Goal: Task Accomplishment & Management: Manage account settings

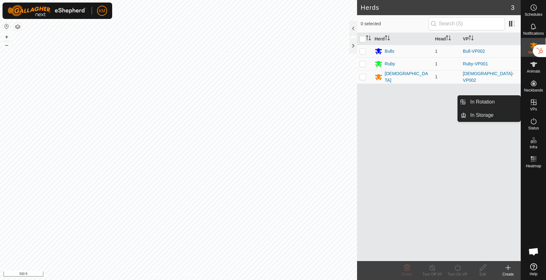
click at [533, 101] on icon at bounding box center [534, 103] width 8 height 8
click at [500, 104] on link "In Rotation" at bounding box center [494, 102] width 54 height 13
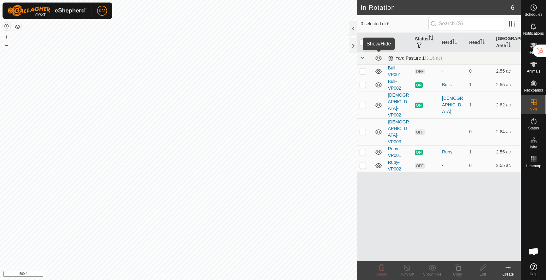
click at [380, 59] on icon at bounding box center [379, 58] width 6 height 5
click at [378, 71] on icon at bounding box center [379, 72] width 8 height 8
click at [378, 84] on icon at bounding box center [379, 85] width 8 height 8
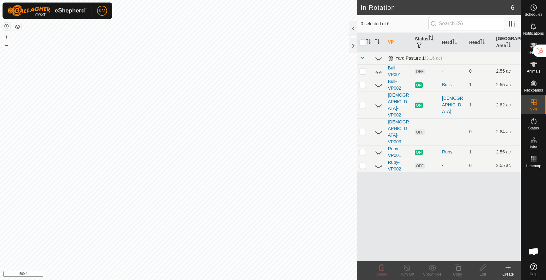
click at [364, 72] on p-checkbox at bounding box center [363, 71] width 6 height 5
click at [363, 73] on p-checkbox at bounding box center [363, 71] width 6 height 5
click at [378, 71] on icon at bounding box center [379, 72] width 8 height 8
click at [378, 79] on td at bounding box center [378, 85] width 13 height 14
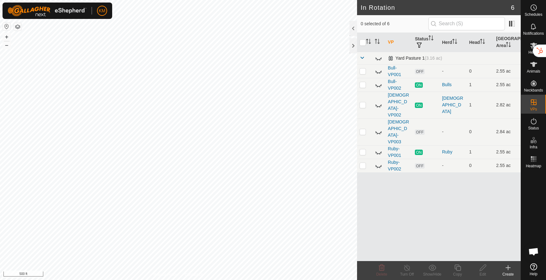
click at [378, 86] on icon at bounding box center [379, 85] width 6 height 3
click at [378, 86] on icon at bounding box center [379, 85] width 8 height 8
click at [363, 71] on p-checkbox at bounding box center [363, 71] width 6 height 5
click at [380, 270] on icon at bounding box center [382, 268] width 8 height 8
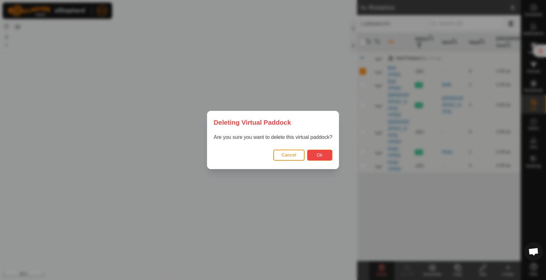
click at [321, 159] on button "Ok" at bounding box center [319, 155] width 25 height 11
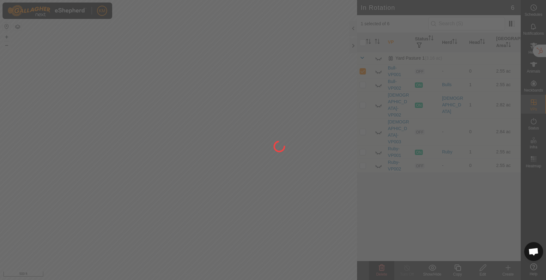
checkbox input "false"
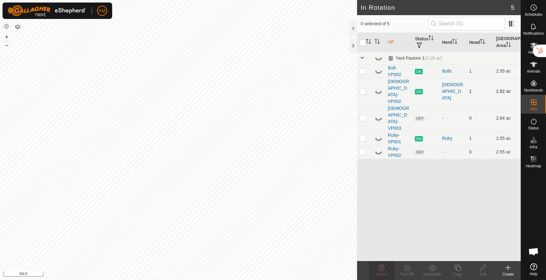
click at [378, 88] on icon at bounding box center [379, 92] width 8 height 8
click at [378, 115] on icon at bounding box center [379, 119] width 8 height 8
click at [364, 116] on p-checkbox at bounding box center [363, 118] width 6 height 5
checkbox input "true"
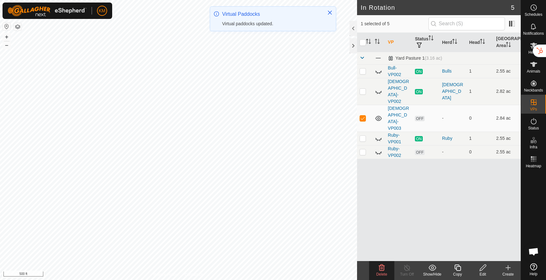
click at [480, 267] on icon at bounding box center [483, 268] width 8 height 8
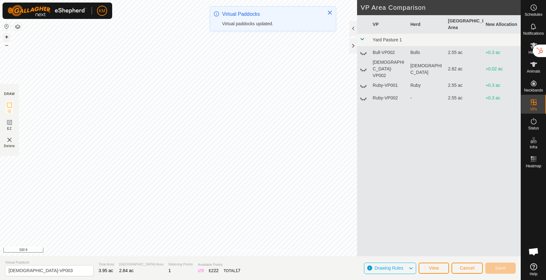
click at [5, 36] on button "+" at bounding box center [7, 37] width 8 height 8
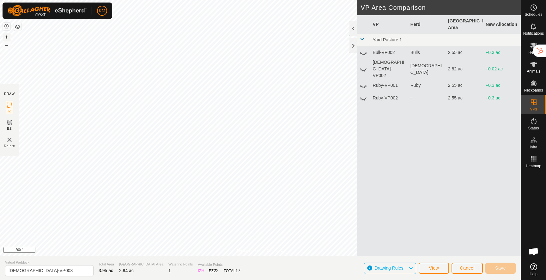
click at [5, 36] on button "+" at bounding box center [7, 37] width 8 height 8
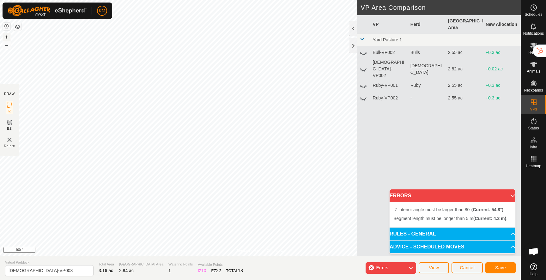
click at [6, 37] on button "+" at bounding box center [7, 37] width 8 height 8
click at [7, 35] on button "+" at bounding box center [7, 37] width 8 height 8
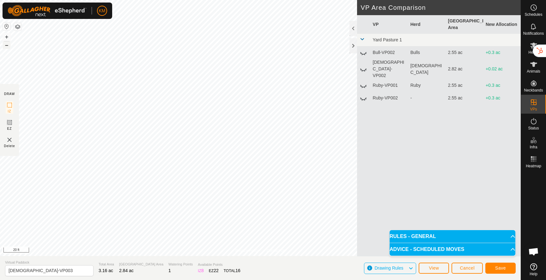
click at [7, 45] on button "–" at bounding box center [7, 45] width 8 height 8
click at [364, 52] on icon at bounding box center [363, 53] width 6 height 3
click at [364, 49] on icon at bounding box center [364, 53] width 8 height 8
click at [364, 65] on icon at bounding box center [364, 69] width 8 height 8
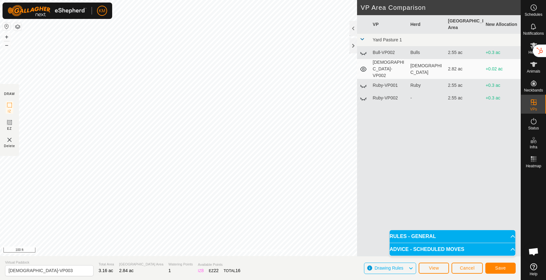
click at [364, 67] on icon at bounding box center [363, 69] width 6 height 5
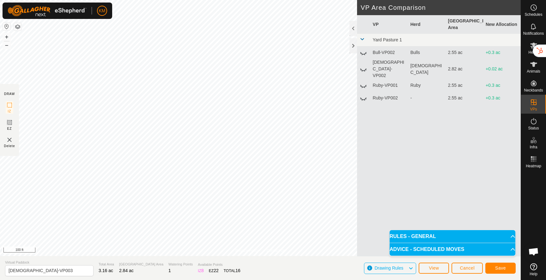
click at [364, 85] on icon at bounding box center [363, 86] width 6 height 3
click at [364, 82] on icon at bounding box center [364, 86] width 8 height 8
click at [362, 95] on icon at bounding box center [364, 99] width 8 height 8
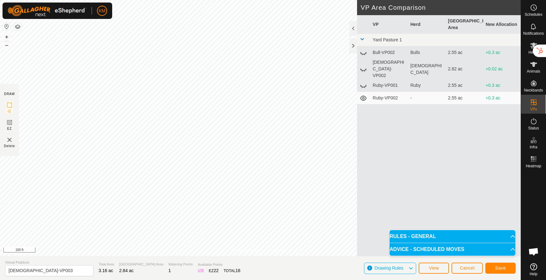
click at [362, 95] on icon at bounding box center [364, 99] width 8 height 8
click at [496, 269] on span "Save" at bounding box center [500, 268] width 11 height 5
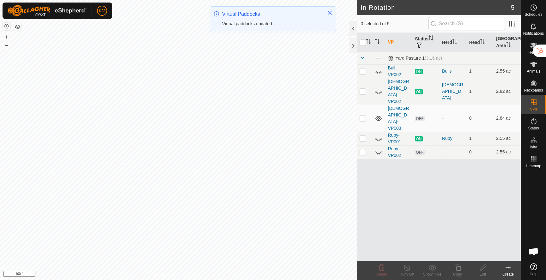
click at [379, 115] on icon at bounding box center [379, 119] width 8 height 8
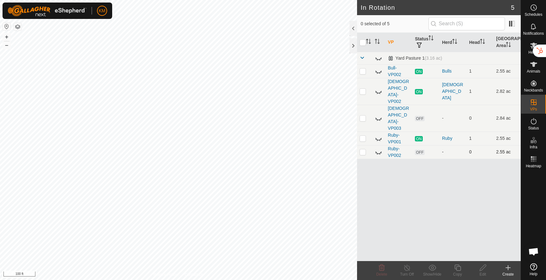
click at [379, 149] on icon at bounding box center [379, 153] width 8 height 8
click at [379, 150] on icon at bounding box center [379, 152] width 6 height 5
click at [379, 149] on icon at bounding box center [379, 153] width 8 height 8
click at [362, 150] on p-checkbox at bounding box center [363, 152] width 6 height 5
click at [380, 270] on icon at bounding box center [382, 268] width 8 height 8
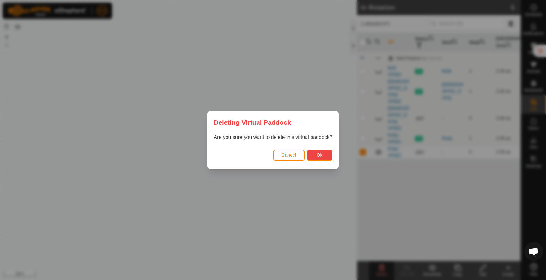
click at [328, 156] on button "Ok" at bounding box center [319, 155] width 25 height 11
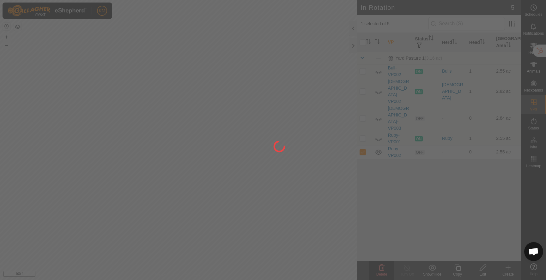
checkbox input "false"
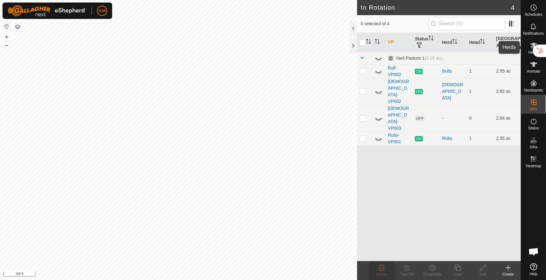
click at [532, 49] on es-mob-svg-icon at bounding box center [533, 45] width 11 height 10
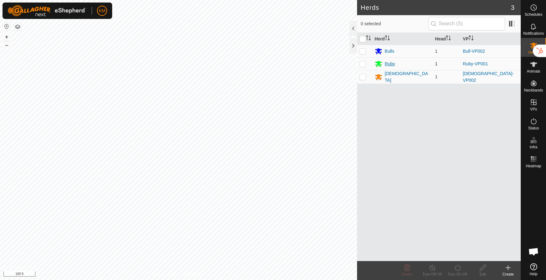
click at [391, 65] on div "Ruby" at bounding box center [390, 64] width 10 height 7
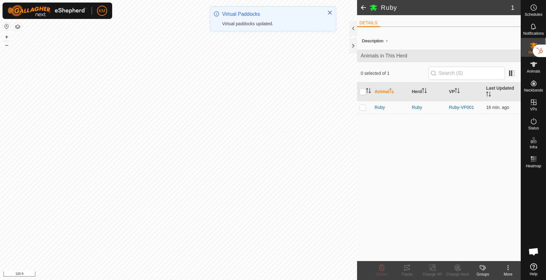
click at [509, 271] on icon at bounding box center [509, 268] width 8 height 8
click at [492, 255] on link "Edit Herd Detail" at bounding box center [489, 254] width 63 height 13
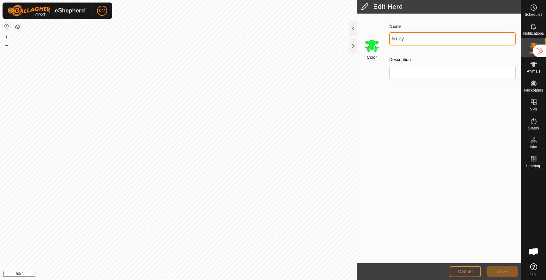
drag, startPoint x: 408, startPoint y: 37, endPoint x: 373, endPoint y: 37, distance: 34.8
click at [373, 37] on div "Color Name Ruby Description" at bounding box center [439, 53] width 164 height 72
type input "Cows"
click at [503, 273] on span "Save" at bounding box center [502, 271] width 11 height 5
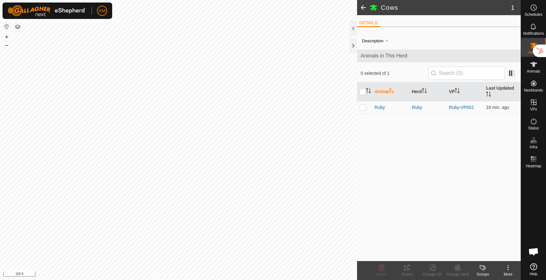
click at [362, 7] on span at bounding box center [363, 7] width 13 height 15
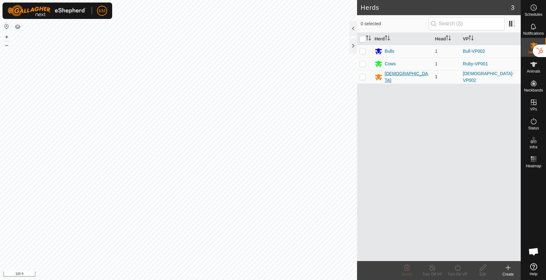
click at [390, 77] on div "[DEMOGRAPHIC_DATA]" at bounding box center [407, 77] width 45 height 13
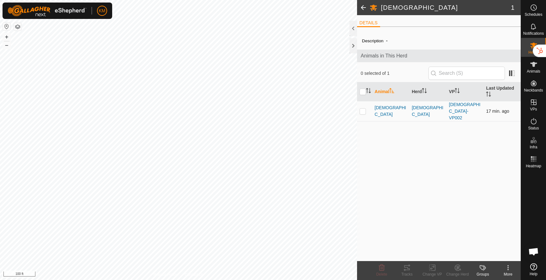
click at [362, 109] on p-checkbox at bounding box center [363, 111] width 6 height 5
checkbox input "true"
click at [457, 268] on icon at bounding box center [458, 268] width 8 height 8
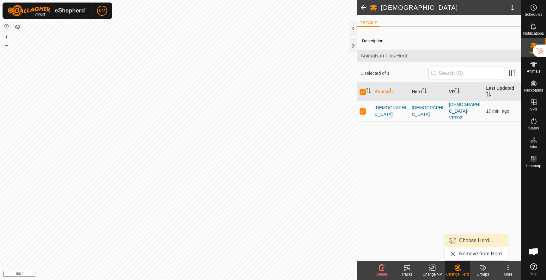
click at [468, 242] on link "Choose Herd..." at bounding box center [476, 241] width 63 height 13
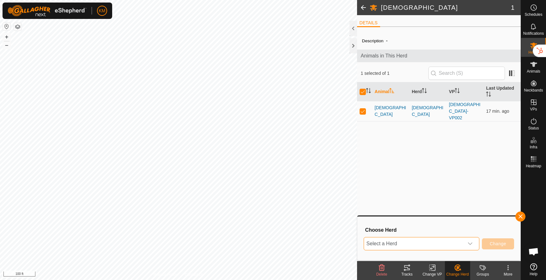
click at [417, 243] on span "Select a Herd" at bounding box center [414, 244] width 100 height 13
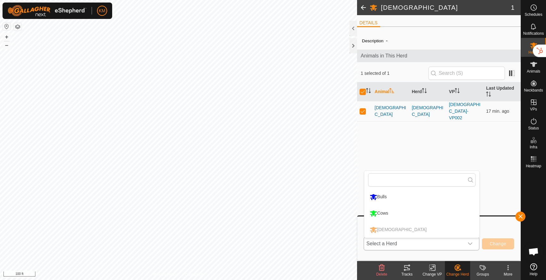
click at [393, 211] on li "Cows" at bounding box center [422, 214] width 115 height 16
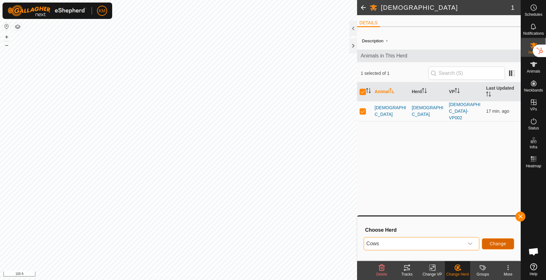
click at [498, 242] on span "Change" at bounding box center [498, 244] width 16 height 5
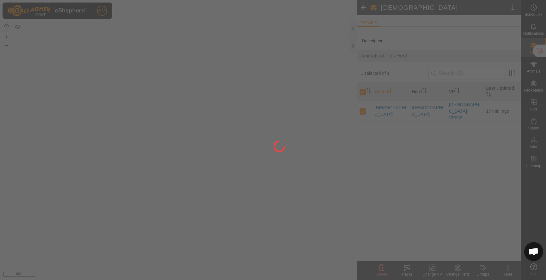
checkbox input "false"
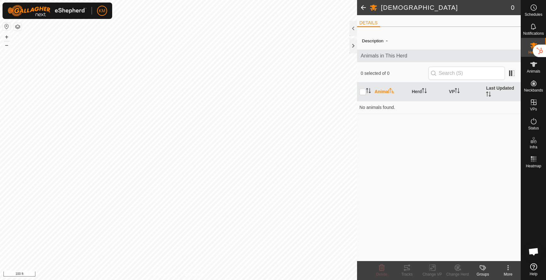
click at [362, 5] on span at bounding box center [363, 7] width 13 height 15
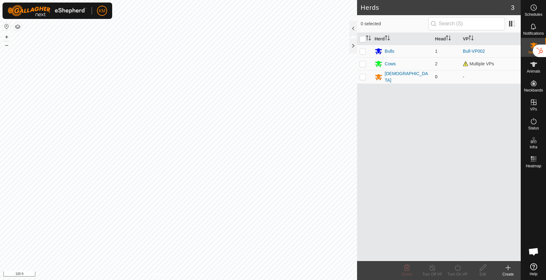
click at [364, 77] on p-checkbox at bounding box center [363, 76] width 6 height 5
click at [407, 268] on icon at bounding box center [407, 268] width 8 height 8
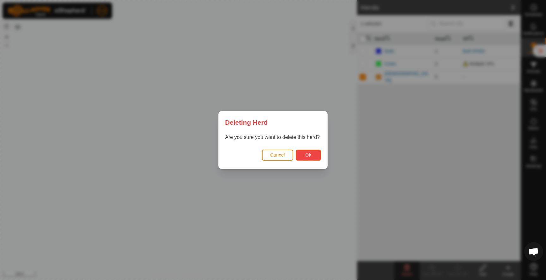
click at [311, 156] on span "Ok" at bounding box center [308, 155] width 6 height 5
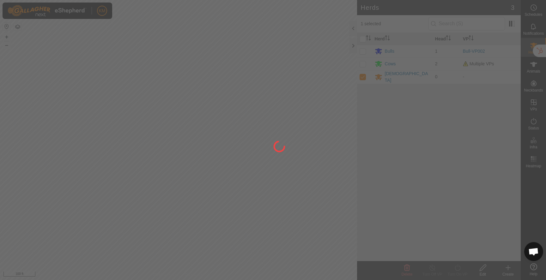
checkbox input "false"
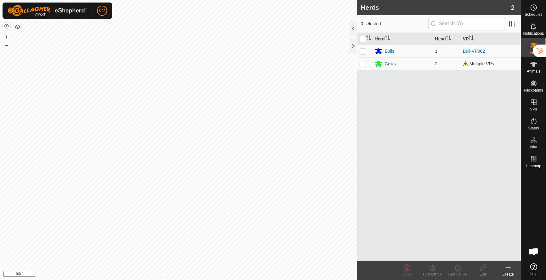
click at [363, 63] on p-checkbox at bounding box center [363, 63] width 6 height 5
checkbox input "true"
click at [458, 269] on icon at bounding box center [458, 268] width 8 height 8
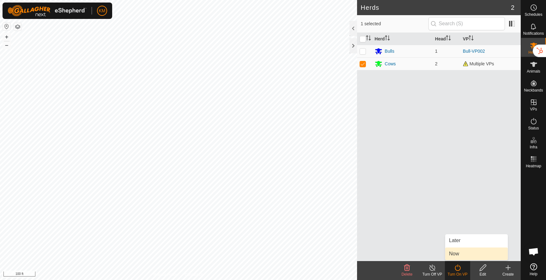
click at [458, 254] on link "Now" at bounding box center [476, 254] width 63 height 13
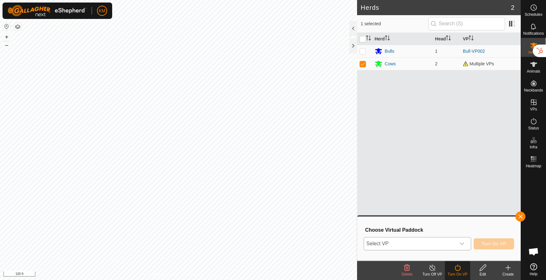
click at [445, 242] on span "Select VP" at bounding box center [410, 244] width 92 height 13
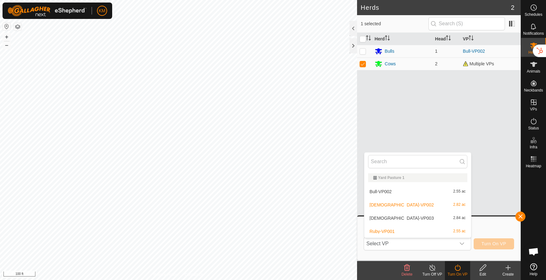
click at [487, 182] on div "Herd Head VP Bulls 1 Bull-VP002 Cows 2 Multiple VPs" at bounding box center [439, 147] width 164 height 229
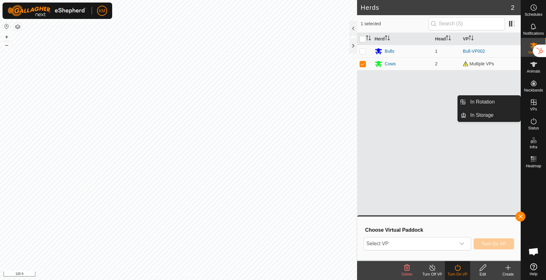
click at [531, 102] on icon at bounding box center [534, 103] width 6 height 6
click at [492, 103] on link "In Rotation" at bounding box center [494, 102] width 54 height 13
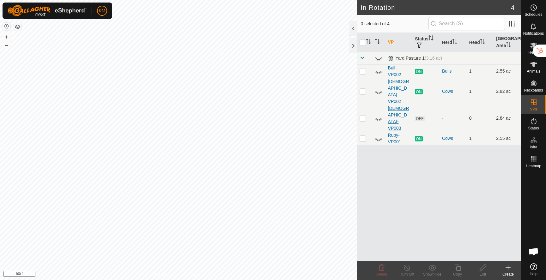
click at [394, 106] on link "[DEMOGRAPHIC_DATA]-VP003" at bounding box center [398, 118] width 21 height 25
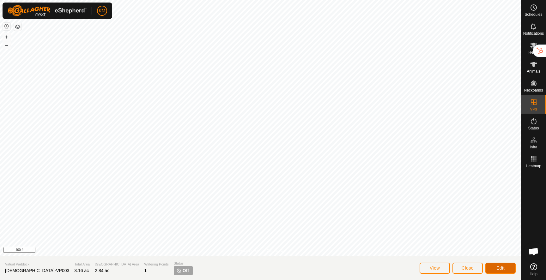
click at [501, 268] on span "Edit" at bounding box center [501, 268] width 8 height 5
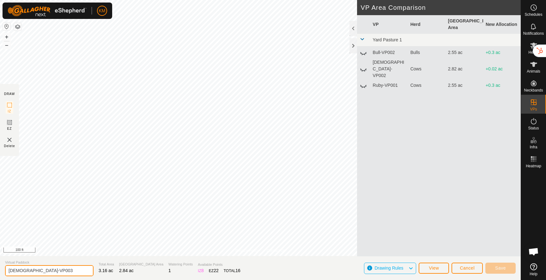
click at [38, 272] on input "[DEMOGRAPHIC_DATA]-VP003" at bounding box center [49, 271] width 89 height 11
type input "Cows"
click at [503, 269] on span "Save" at bounding box center [500, 268] width 11 height 5
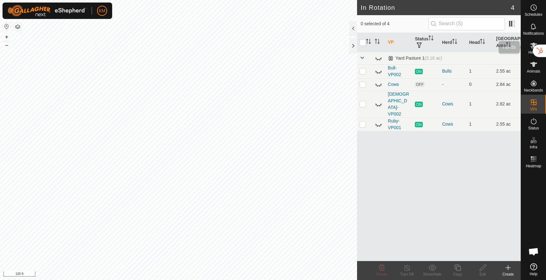
click at [531, 52] on span "Herds" at bounding box center [534, 53] width 10 height 4
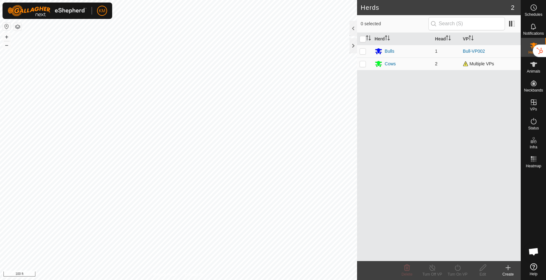
click at [360, 61] on p-checkbox at bounding box center [363, 63] width 6 height 5
checkbox input "true"
click at [461, 274] on div "Turn On VP" at bounding box center [457, 275] width 25 height 6
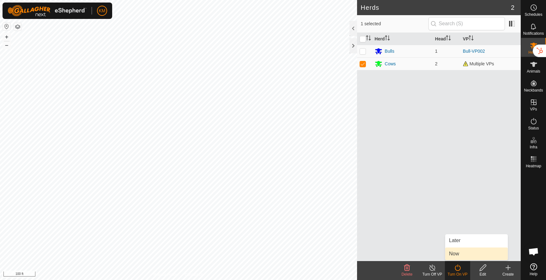
click at [460, 251] on link "Now" at bounding box center [476, 254] width 63 height 13
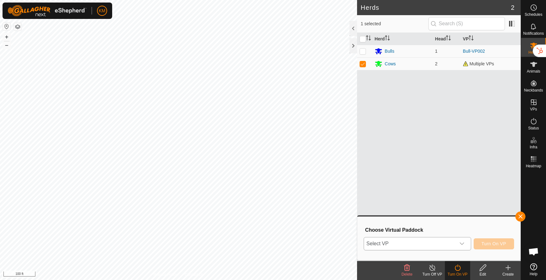
click at [429, 244] on span "Select VP" at bounding box center [410, 244] width 92 height 13
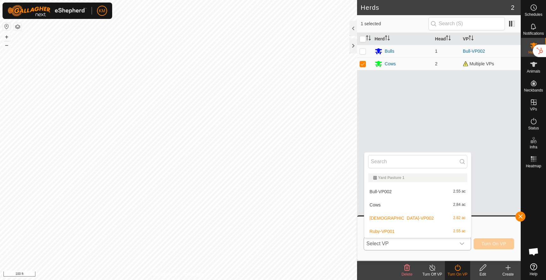
click at [403, 203] on li "Cows 2.84 ac" at bounding box center [418, 205] width 107 height 13
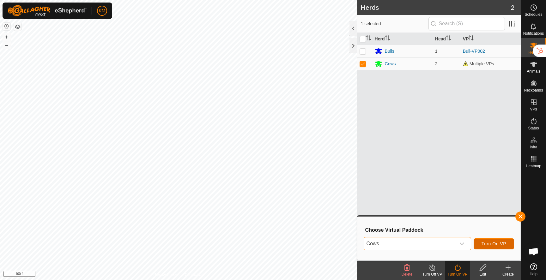
click at [486, 246] on span "Turn On VP" at bounding box center [494, 244] width 25 height 5
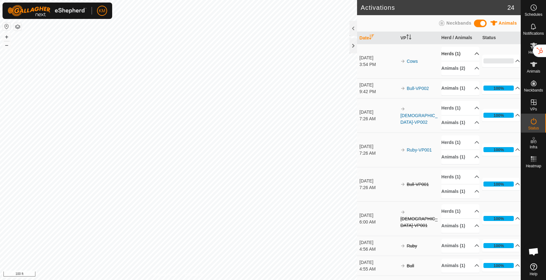
click at [465, 56] on p-accordion-header "Herds (1)" at bounding box center [461, 54] width 38 height 14
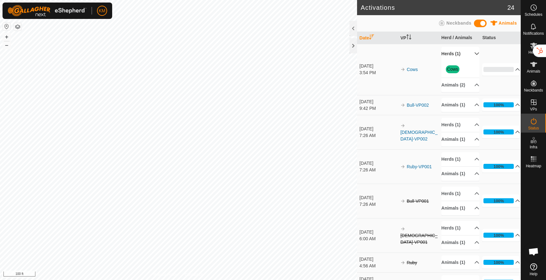
click at [465, 56] on p-accordion-header "Herds (1)" at bounding box center [461, 54] width 38 height 14
click at [466, 78] on p-accordion-header "Animals (2)" at bounding box center [461, 85] width 38 height 14
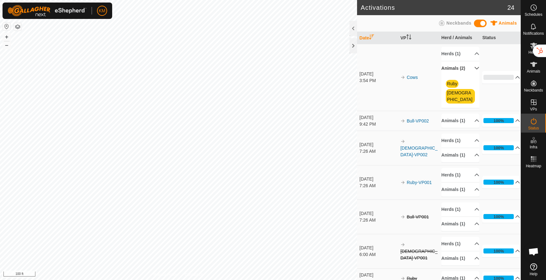
click at [466, 67] on p-accordion-header "Animals (2)" at bounding box center [461, 68] width 38 height 14
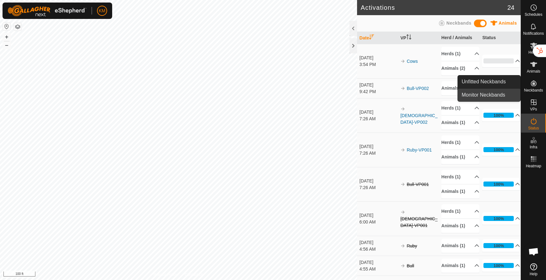
click at [494, 96] on link "Monitor Neckbands" at bounding box center [489, 95] width 63 height 13
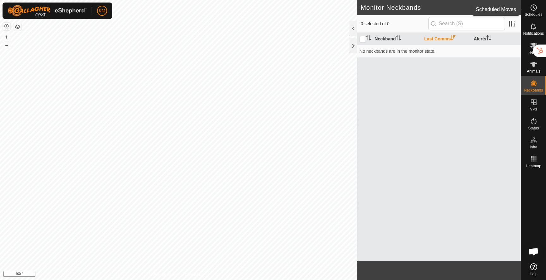
click at [531, 13] on span "Schedules" at bounding box center [534, 15] width 18 height 4
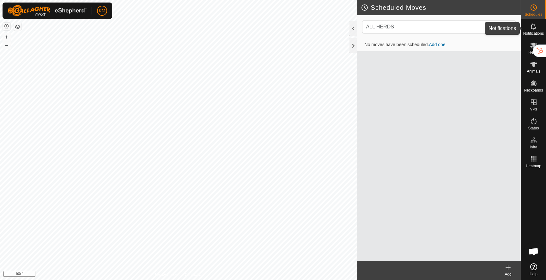
click at [531, 28] on icon at bounding box center [534, 27] width 8 height 8
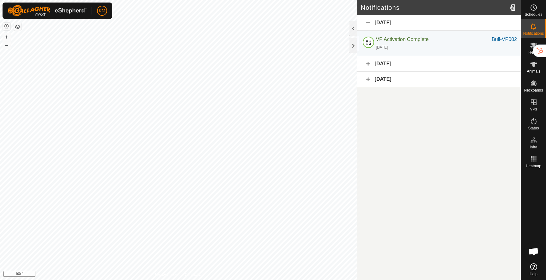
click at [368, 24] on div "[DATE]" at bounding box center [439, 22] width 164 height 15
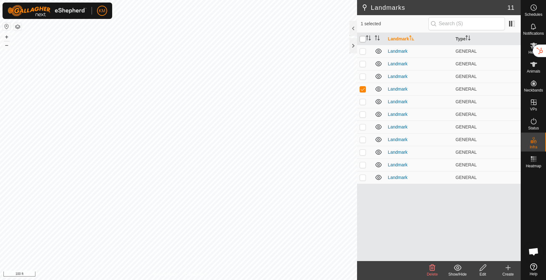
click at [362, 40] on input "checkbox" at bounding box center [363, 39] width 6 height 6
checkbox input "true"
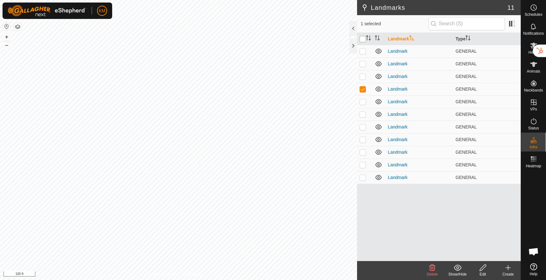
checkbox input "true"
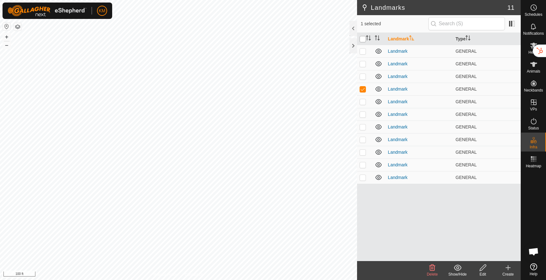
checkbox input "true"
click at [433, 269] on icon at bounding box center [433, 268] width 6 height 6
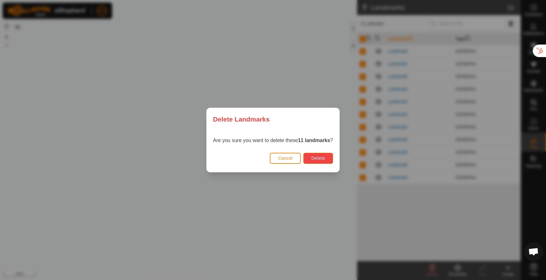
click at [317, 162] on button "Delete" at bounding box center [318, 158] width 29 height 11
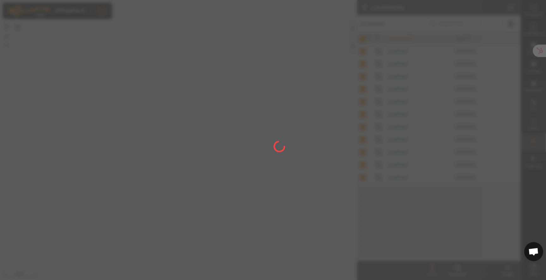
checkbox input "false"
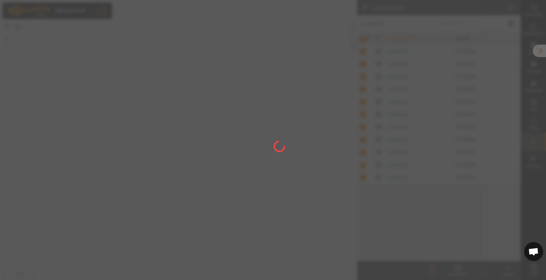
checkbox input "false"
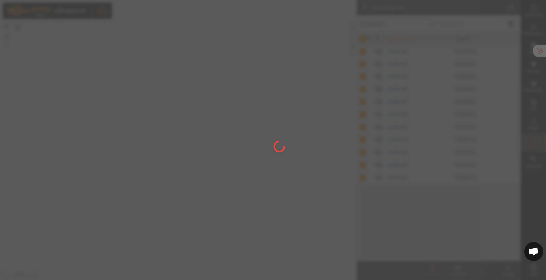
checkbox input "false"
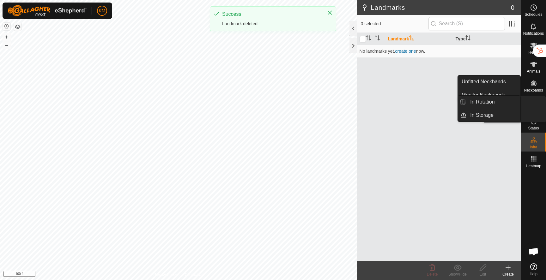
click at [536, 104] on icon at bounding box center [534, 103] width 8 height 8
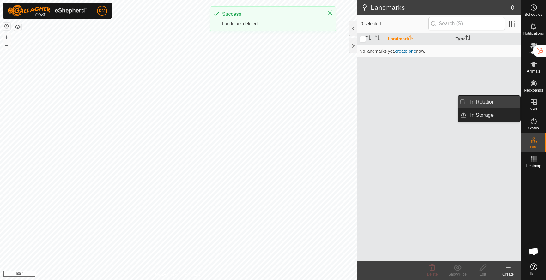
click at [487, 105] on link "In Rotation" at bounding box center [494, 102] width 54 height 13
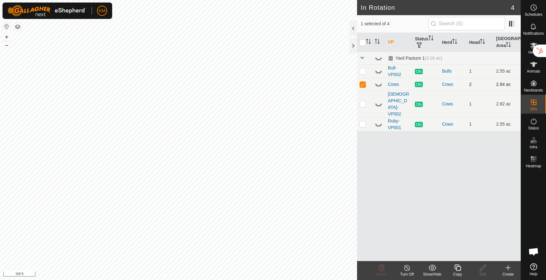
click at [379, 86] on icon at bounding box center [379, 85] width 6 height 3
click at [534, 126] on span "Status" at bounding box center [533, 128] width 11 height 4
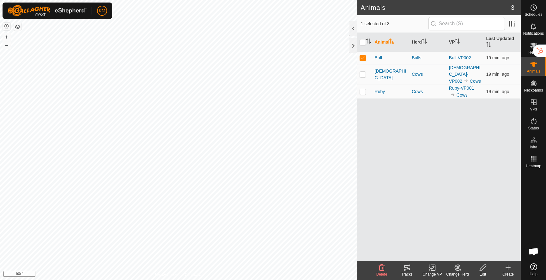
click at [411, 269] on tracks-svg-icon at bounding box center [407, 268] width 25 height 8
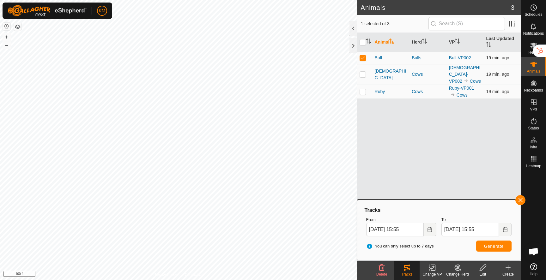
click at [365, 59] on p-checkbox at bounding box center [363, 57] width 6 height 5
checkbox input "false"
click at [363, 72] on p-checkbox at bounding box center [363, 74] width 6 height 5
click at [485, 246] on span "Generate" at bounding box center [494, 246] width 20 height 5
click at [363, 72] on p-checkbox at bounding box center [363, 74] width 6 height 5
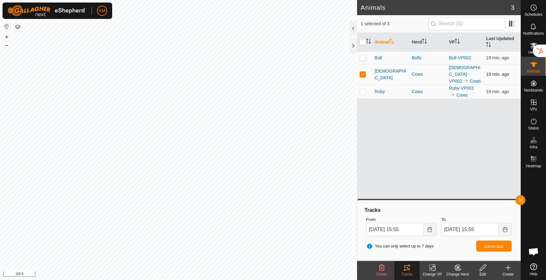
checkbox input "false"
click at [365, 89] on p-checkbox at bounding box center [363, 91] width 6 height 5
click at [485, 247] on span "Generate" at bounding box center [494, 246] width 20 height 5
click at [362, 89] on p-checkbox at bounding box center [363, 91] width 6 height 5
checkbox input "false"
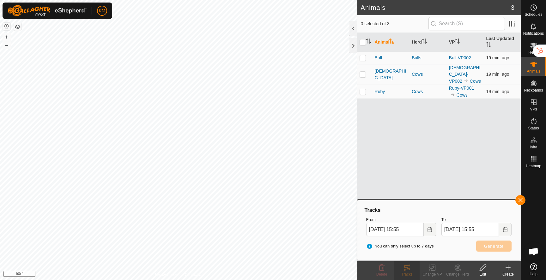
click at [360, 56] on p-checkbox at bounding box center [363, 57] width 6 height 5
checkbox input "true"
click at [495, 248] on span "Generate" at bounding box center [494, 246] width 20 height 5
click at [365, 73] on p-checkbox at bounding box center [363, 74] width 6 height 5
checkbox input "true"
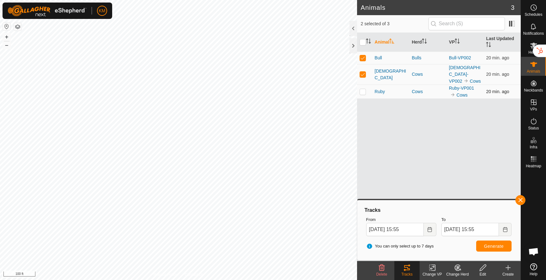
click at [365, 89] on p-checkbox at bounding box center [363, 91] width 6 height 5
checkbox input "true"
click at [490, 248] on span "Generate" at bounding box center [494, 246] width 20 height 5
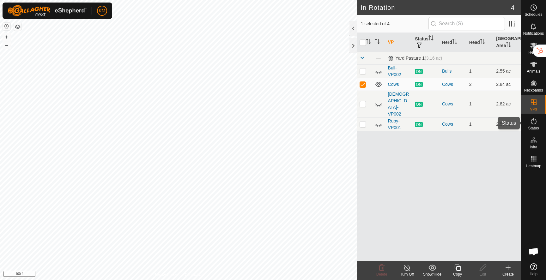
click at [531, 121] on icon at bounding box center [534, 121] width 6 height 6
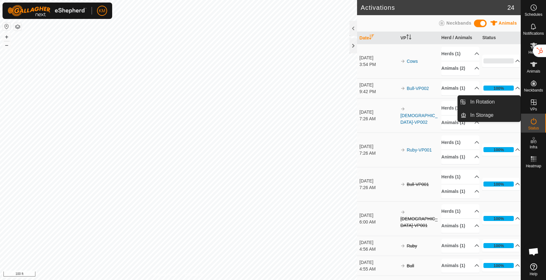
click at [531, 103] on icon at bounding box center [534, 103] width 6 height 6
click at [501, 104] on link "In Rotation" at bounding box center [494, 102] width 54 height 13
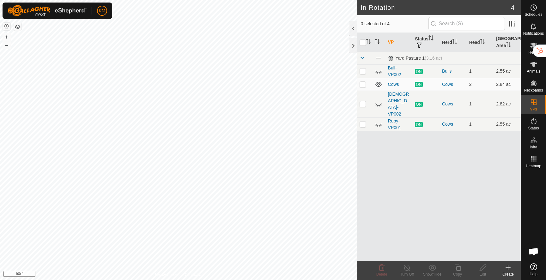
click at [379, 71] on icon at bounding box center [379, 72] width 8 height 8
click at [379, 71] on icon at bounding box center [379, 71] width 6 height 5
click at [379, 71] on icon at bounding box center [379, 72] width 8 height 8
click at [379, 71] on icon at bounding box center [379, 71] width 6 height 5
click at [394, 76] on link "Bull-VP002" at bounding box center [394, 71] width 13 height 12
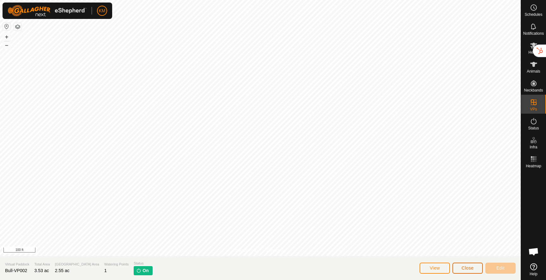
click at [463, 270] on span "Close" at bounding box center [468, 268] width 12 height 5
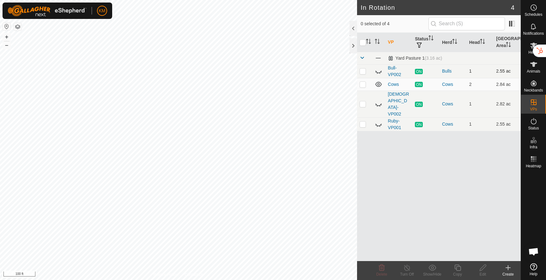
click at [362, 72] on p-checkbox at bounding box center [363, 71] width 6 height 5
checkbox input "true"
click at [457, 268] on icon at bounding box center [458, 268] width 8 height 8
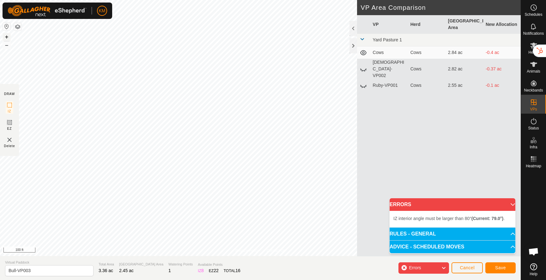
click at [7, 35] on button "+" at bounding box center [7, 37] width 8 height 8
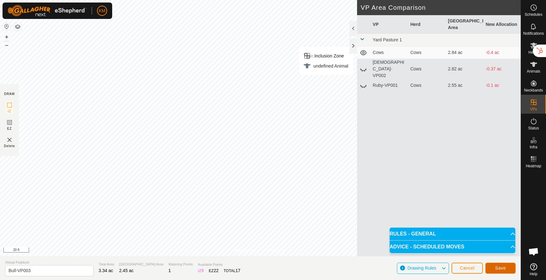
click at [502, 266] on span "Save" at bounding box center [500, 268] width 11 height 5
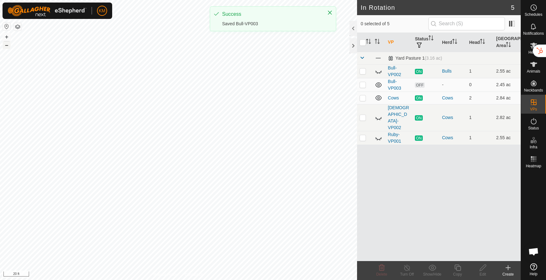
click at [6, 46] on button "–" at bounding box center [7, 45] width 8 height 8
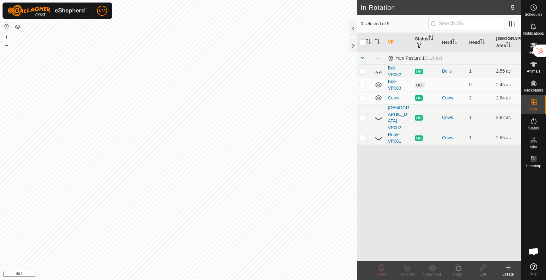
click at [378, 71] on icon at bounding box center [379, 72] width 8 height 8
click at [378, 98] on icon at bounding box center [379, 97] width 6 height 5
click at [8, 46] on button "–" at bounding box center [7, 45] width 8 height 8
click at [420, 84] on span "OFF" at bounding box center [419, 85] width 9 height 5
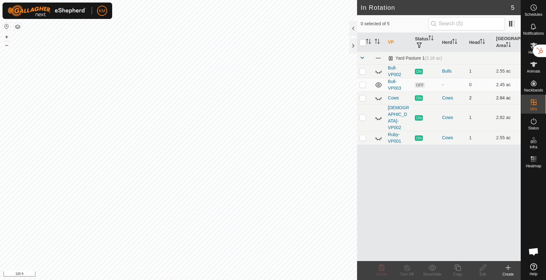
checkbox input "true"
click at [481, 270] on icon at bounding box center [483, 268] width 8 height 8
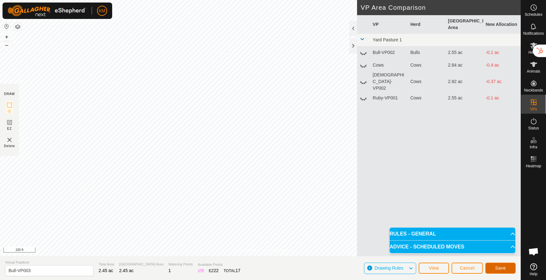
click at [503, 268] on span "Save" at bounding box center [500, 268] width 11 height 5
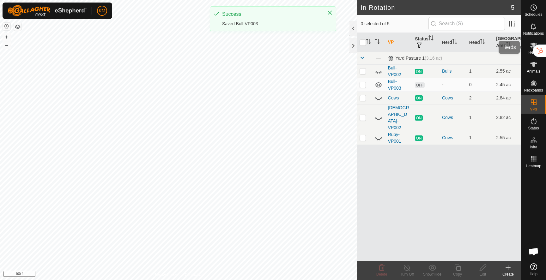
click at [529, 52] on span "Herds" at bounding box center [534, 53] width 10 height 4
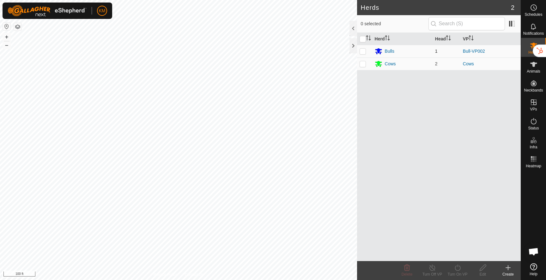
click at [364, 52] on p-checkbox at bounding box center [363, 51] width 6 height 5
checkbox input "true"
click at [455, 269] on icon at bounding box center [458, 268] width 8 height 8
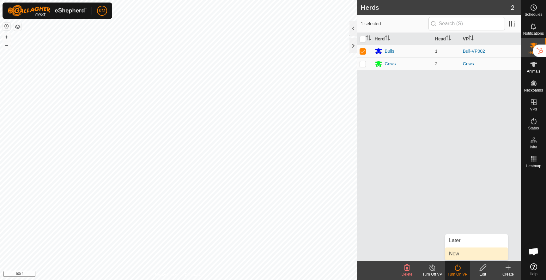
click at [456, 253] on link "Now" at bounding box center [476, 254] width 63 height 13
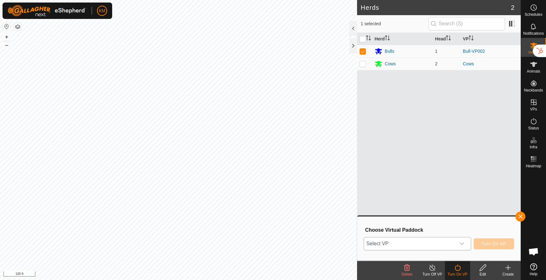
click at [414, 245] on span "Select VP" at bounding box center [410, 244] width 92 height 13
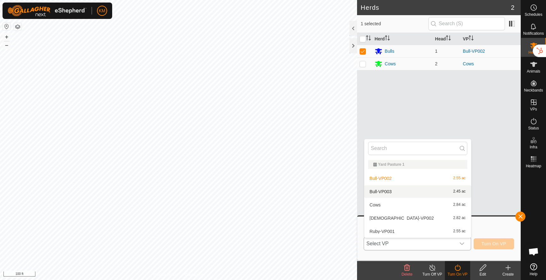
click at [396, 190] on li "Bull-VP003 2.45 ac" at bounding box center [418, 192] width 107 height 13
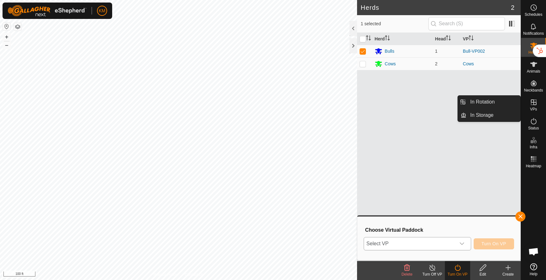
click at [534, 104] on icon at bounding box center [534, 103] width 6 height 6
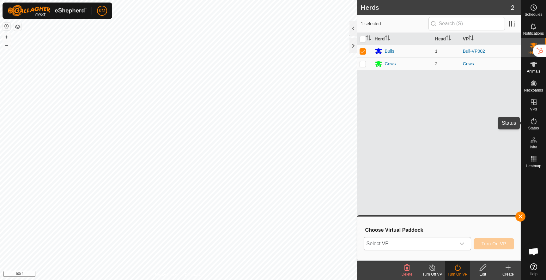
click at [533, 122] on icon at bounding box center [534, 122] width 8 height 8
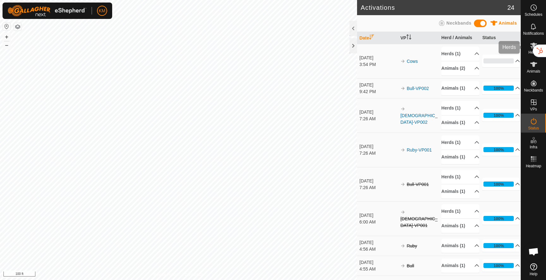
click at [528, 51] on div "Herds" at bounding box center [533, 47] width 25 height 19
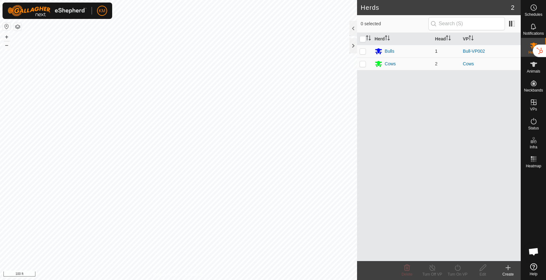
click at [362, 52] on p-checkbox at bounding box center [363, 51] width 6 height 5
checkbox input "true"
click at [456, 271] on icon at bounding box center [458, 268] width 8 height 8
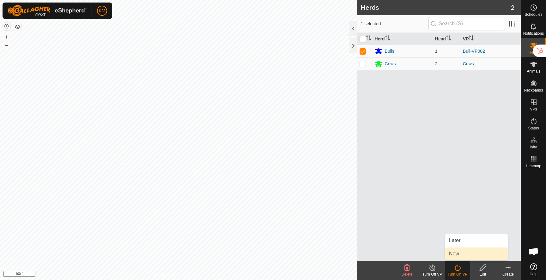
click at [455, 253] on link "Now" at bounding box center [476, 254] width 63 height 13
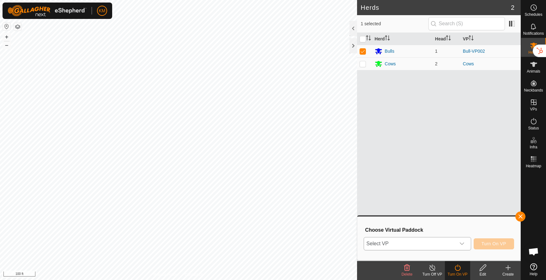
click at [428, 238] on span "Select VP" at bounding box center [410, 244] width 92 height 13
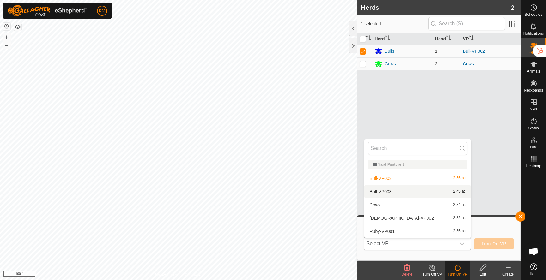
click at [401, 190] on li "Bull-VP003 2.45 ac" at bounding box center [418, 192] width 107 height 13
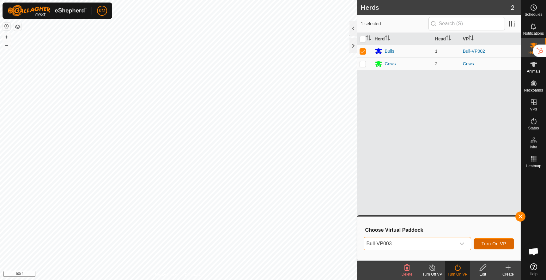
click at [494, 244] on span "Turn On VP" at bounding box center [494, 244] width 25 height 5
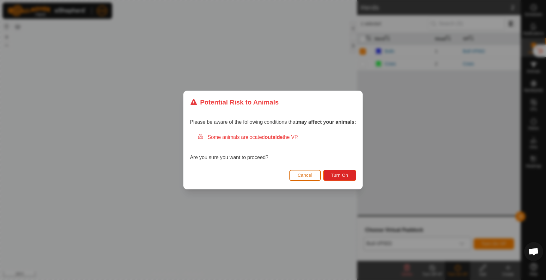
click at [311, 175] on span "Cancel" at bounding box center [305, 175] width 15 height 5
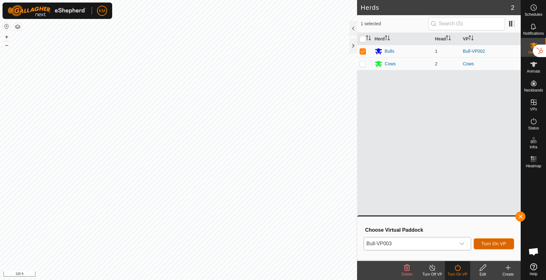
click at [484, 244] on span "Turn On VP" at bounding box center [494, 244] width 25 height 5
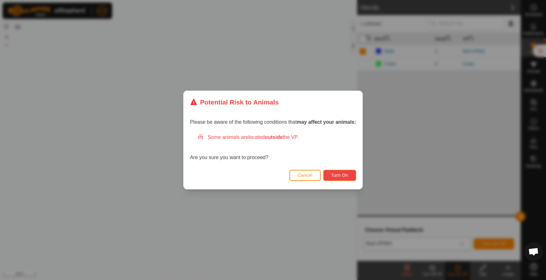
click at [339, 175] on span "Turn On" at bounding box center [339, 175] width 17 height 5
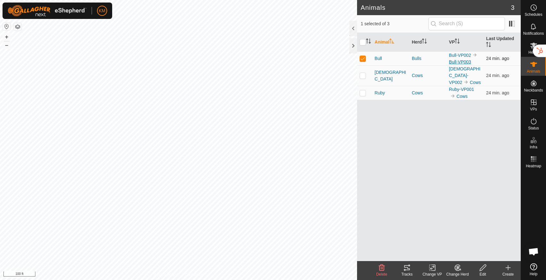
click at [457, 59] on link "Bull-VP003" at bounding box center [460, 61] width 22 height 5
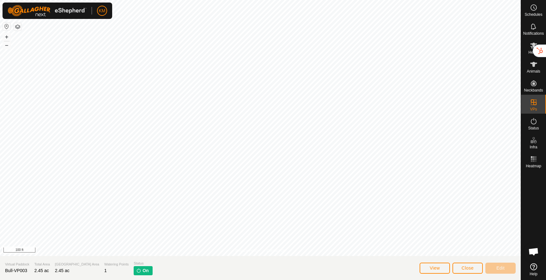
click at [143, 269] on span "On" at bounding box center [146, 271] width 6 height 7
click at [460, 268] on button "Close" at bounding box center [468, 268] width 30 height 11
